Goal: Transaction & Acquisition: Purchase product/service

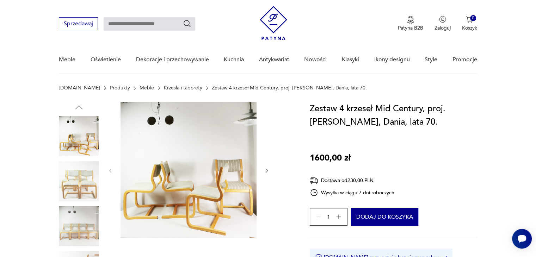
scroll to position [71, 0]
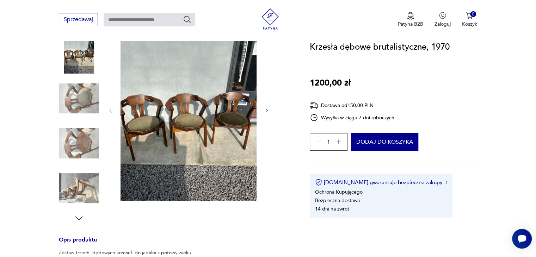
scroll to position [84, 0]
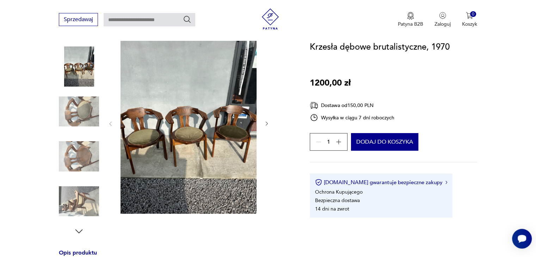
click at [266, 124] on icon "button" at bounding box center [267, 124] width 6 height 6
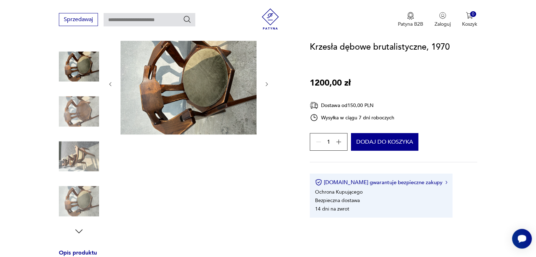
click at [268, 81] on button "button" at bounding box center [267, 84] width 6 height 7
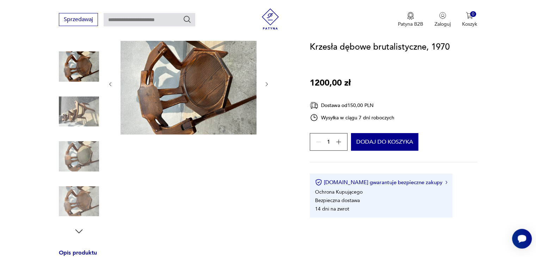
click at [268, 81] on button "button" at bounding box center [267, 84] width 6 height 7
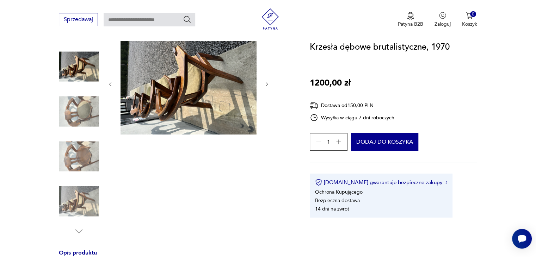
click at [268, 81] on button "button" at bounding box center [267, 84] width 6 height 7
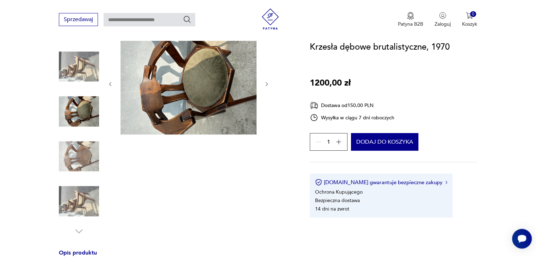
click at [268, 81] on button "button" at bounding box center [267, 84] width 6 height 7
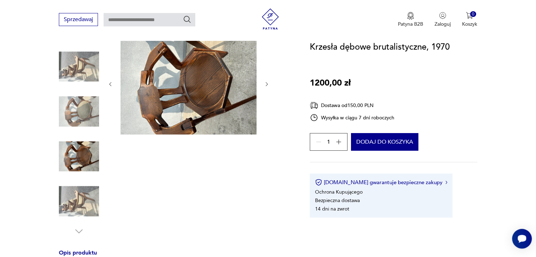
click at [268, 81] on button "button" at bounding box center [267, 84] width 6 height 7
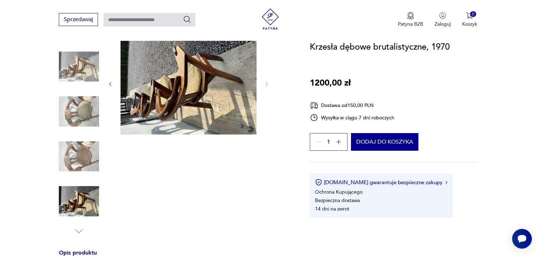
click at [77, 70] on img at bounding box center [79, 67] width 40 height 40
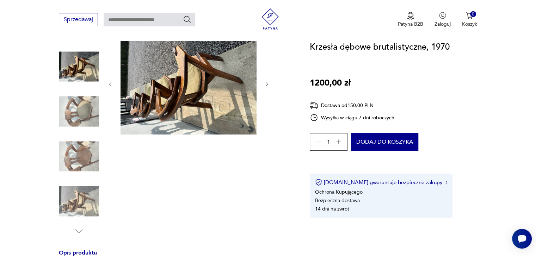
drag, startPoint x: 114, startPoint y: 83, endPoint x: 109, endPoint y: 82, distance: 5.1
click at [109, 82] on div at bounding box center [189, 84] width 162 height 104
click at [109, 82] on icon "button" at bounding box center [111, 84] width 6 height 6
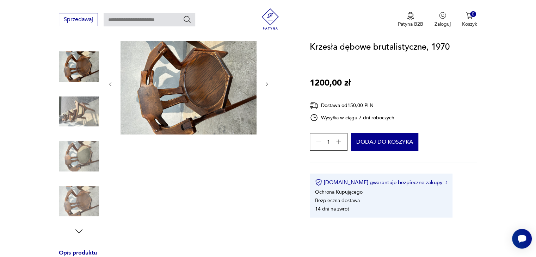
click at [109, 82] on icon "button" at bounding box center [111, 84] width 6 height 6
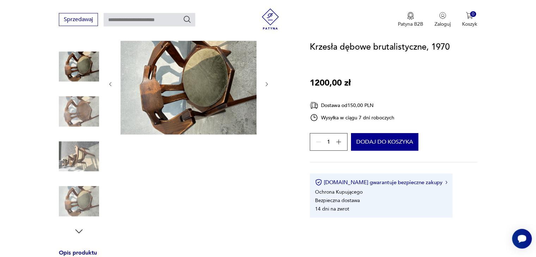
click at [109, 82] on icon "button" at bounding box center [111, 84] width 6 height 6
click at [109, 82] on div at bounding box center [189, 84] width 162 height 104
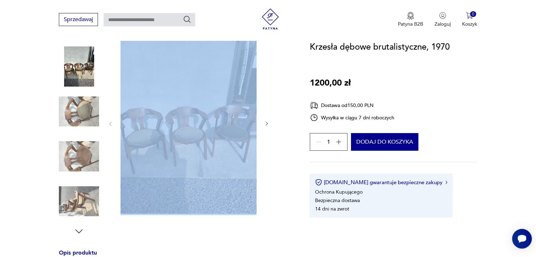
click at [109, 82] on div at bounding box center [189, 123] width 162 height 183
click at [175, 105] on img at bounding box center [189, 123] width 136 height 182
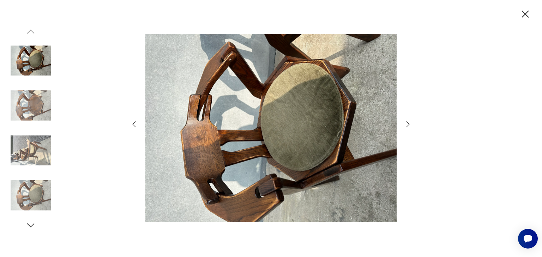
click at [129, 126] on div at bounding box center [271, 128] width 542 height 257
click at [133, 125] on icon "button" at bounding box center [134, 124] width 8 height 8
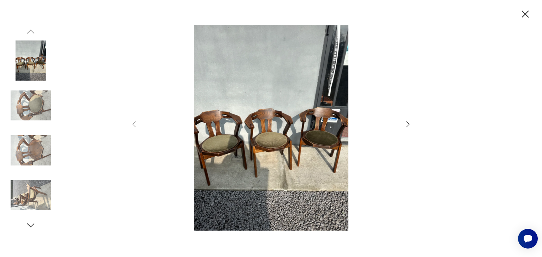
click at [522, 14] on icon "button" at bounding box center [525, 14] width 12 height 12
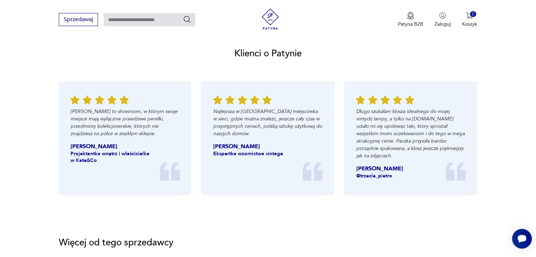
scroll to position [759, 0]
